Goal: Use online tool/utility

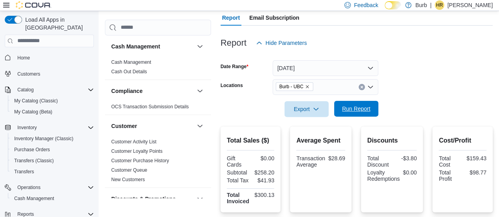
scroll to position [90, 0]
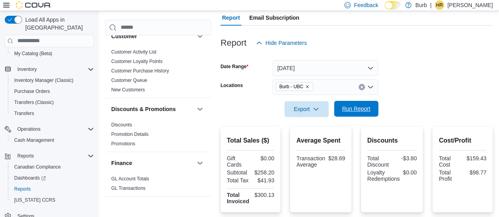
click at [360, 106] on span "Run Report" at bounding box center [356, 109] width 28 height 8
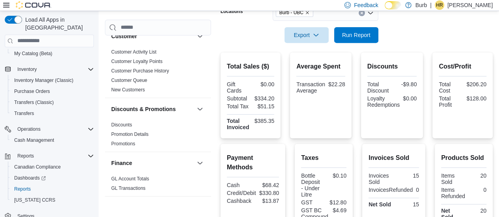
scroll to position [148, 0]
click at [347, 34] on span "Run Report" at bounding box center [356, 34] width 28 height 8
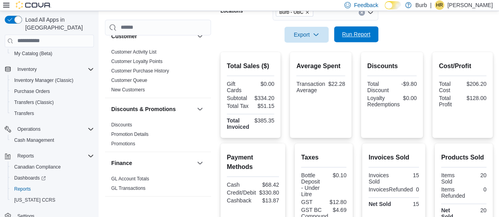
click at [347, 34] on span "Run Report" at bounding box center [356, 34] width 28 height 8
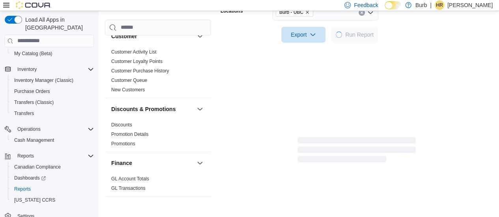
click at [347, 34] on span "Run Report" at bounding box center [359, 35] width 28 height 8
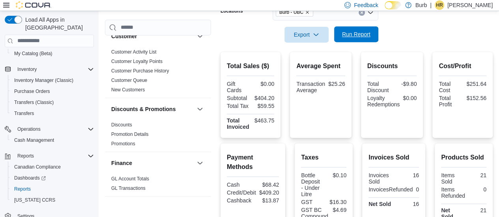
click at [347, 34] on span "Run Report" at bounding box center [356, 34] width 28 height 8
click at [360, 35] on span "Run Report" at bounding box center [356, 34] width 28 height 8
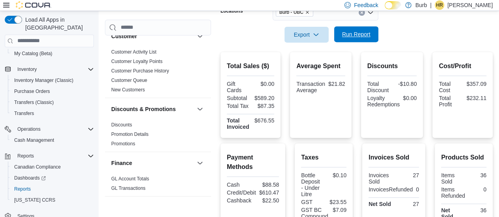
click at [360, 35] on span "Run Report" at bounding box center [356, 34] width 28 height 8
